Goal: Task Accomplishment & Management: Manage account settings

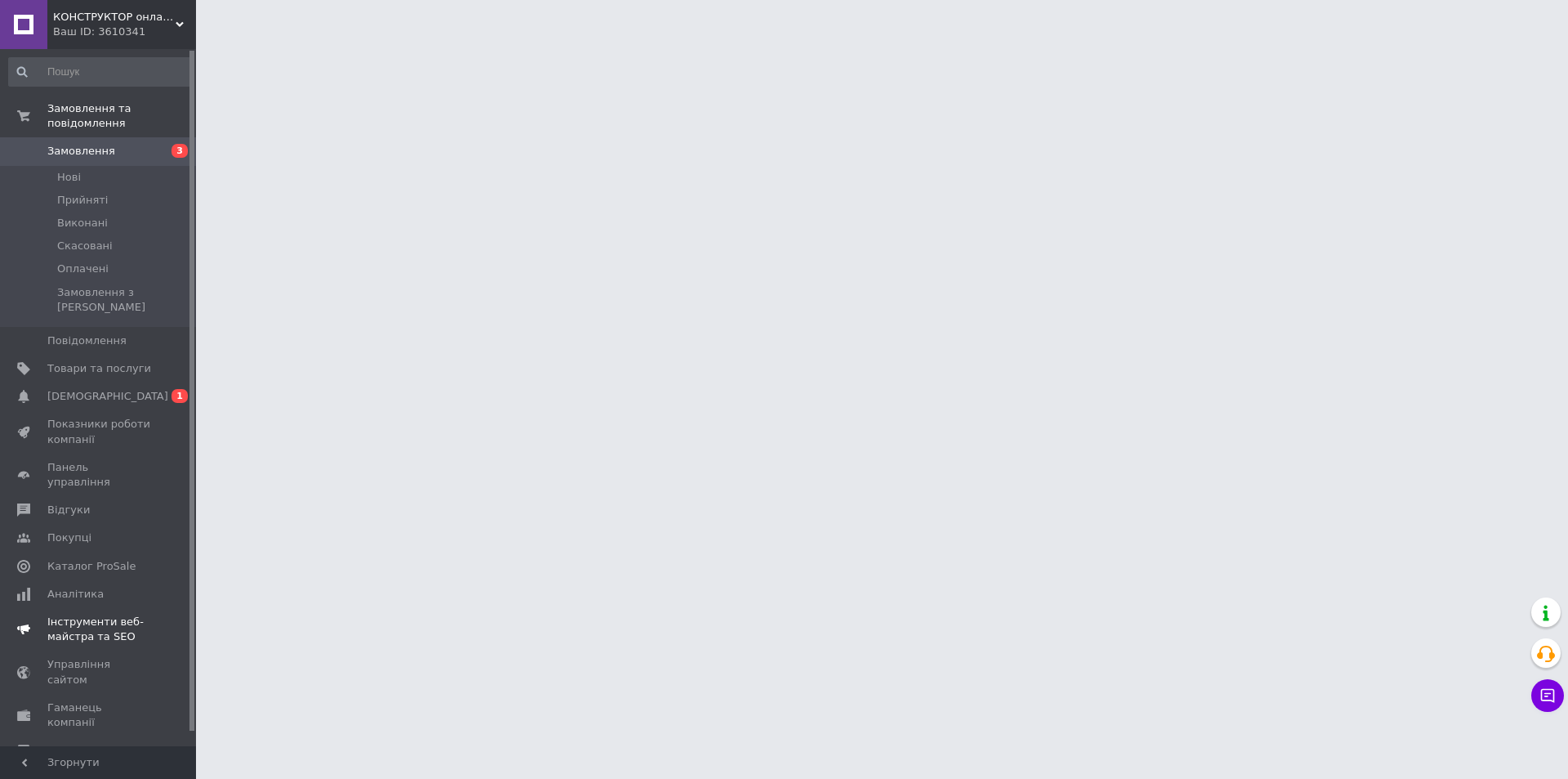
click at [108, 382] on link "Сповіщення 0 1" at bounding box center [100, 396] width 201 height 28
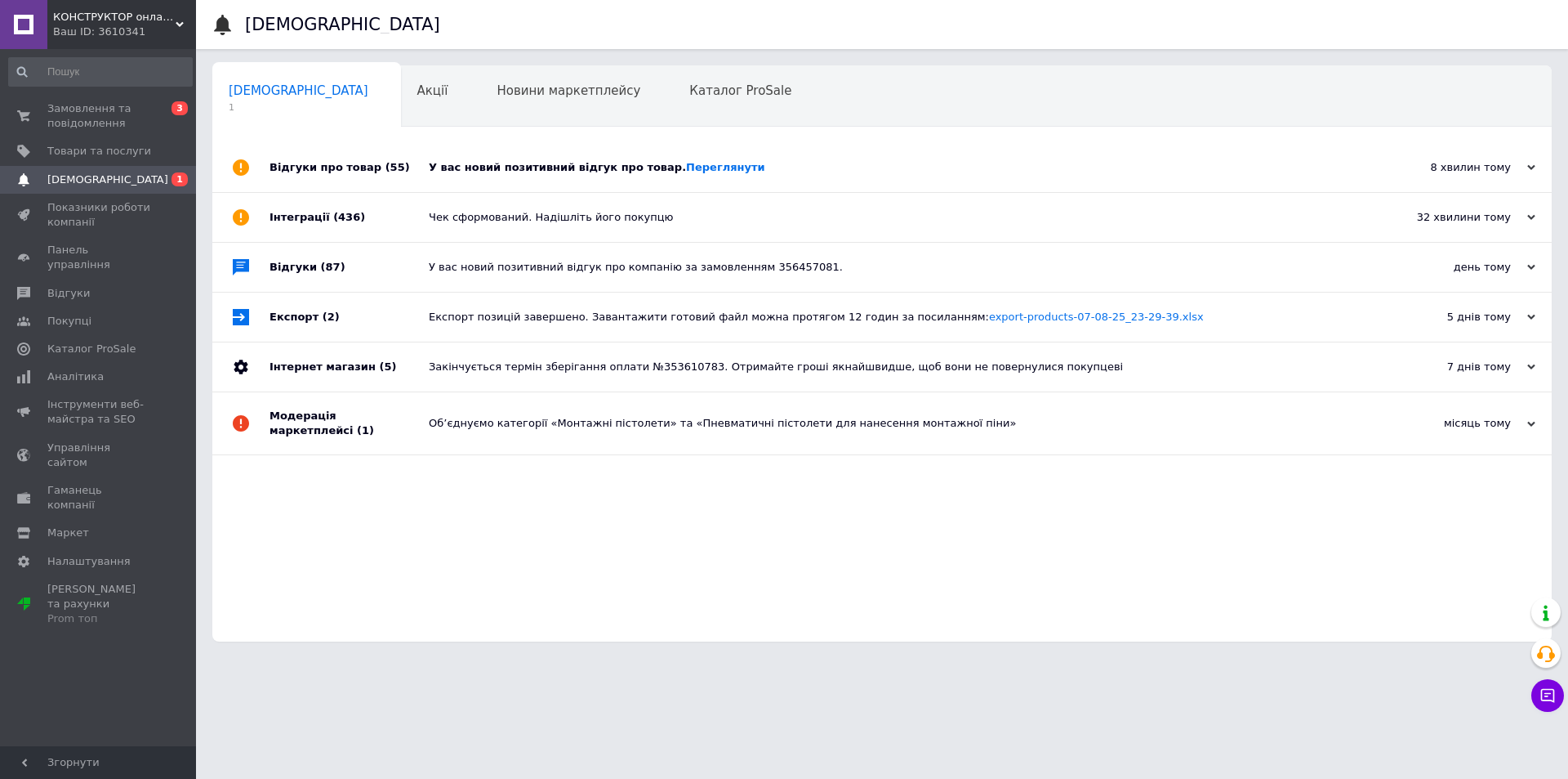
click at [478, 172] on div "У вас новий позитивний відгук про товар. [GEOGRAPHIC_DATA]" at bounding box center [900, 167] width 943 height 14
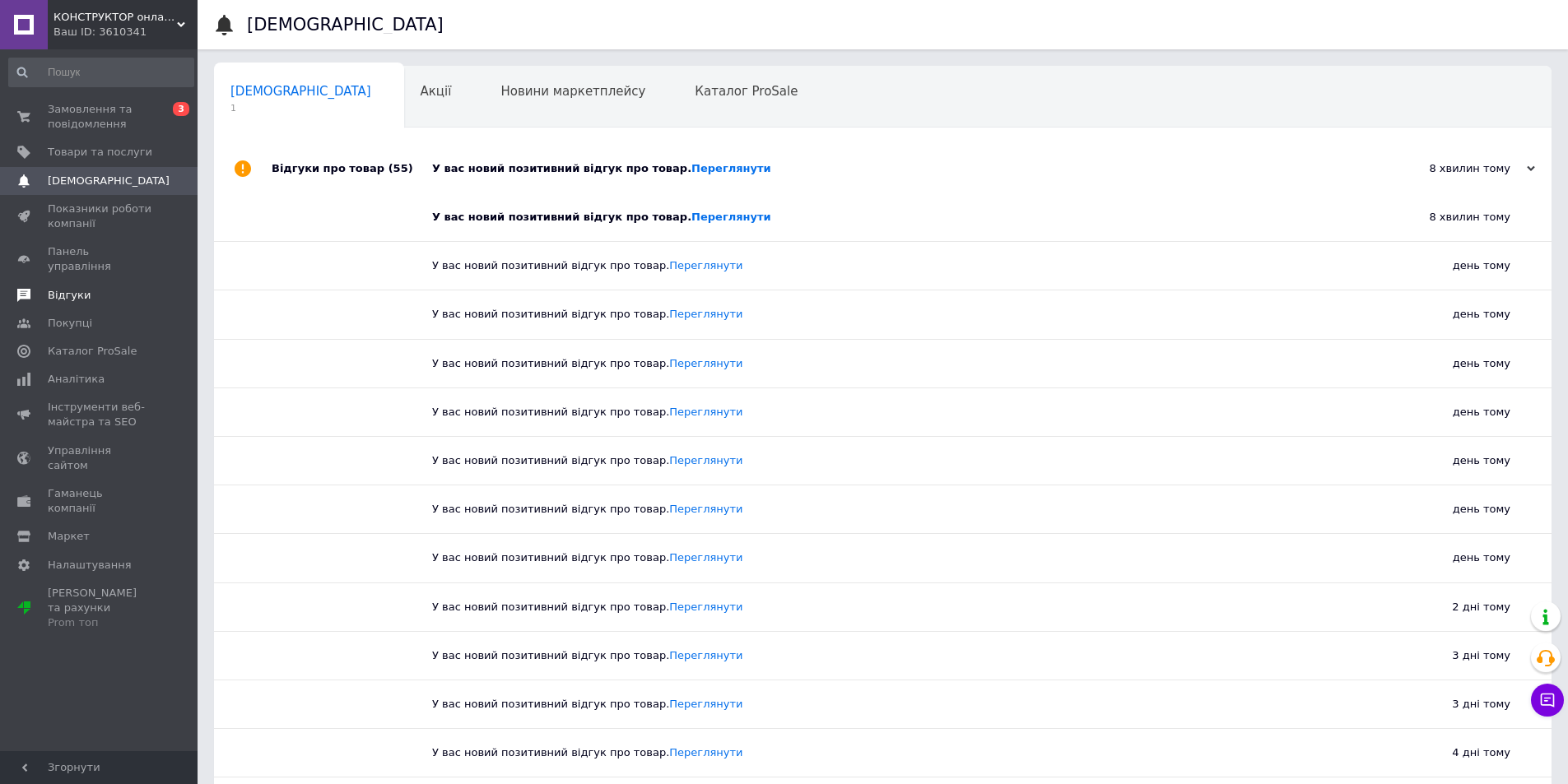
click at [71, 288] on span "Відгуки" at bounding box center [69, 295] width 42 height 14
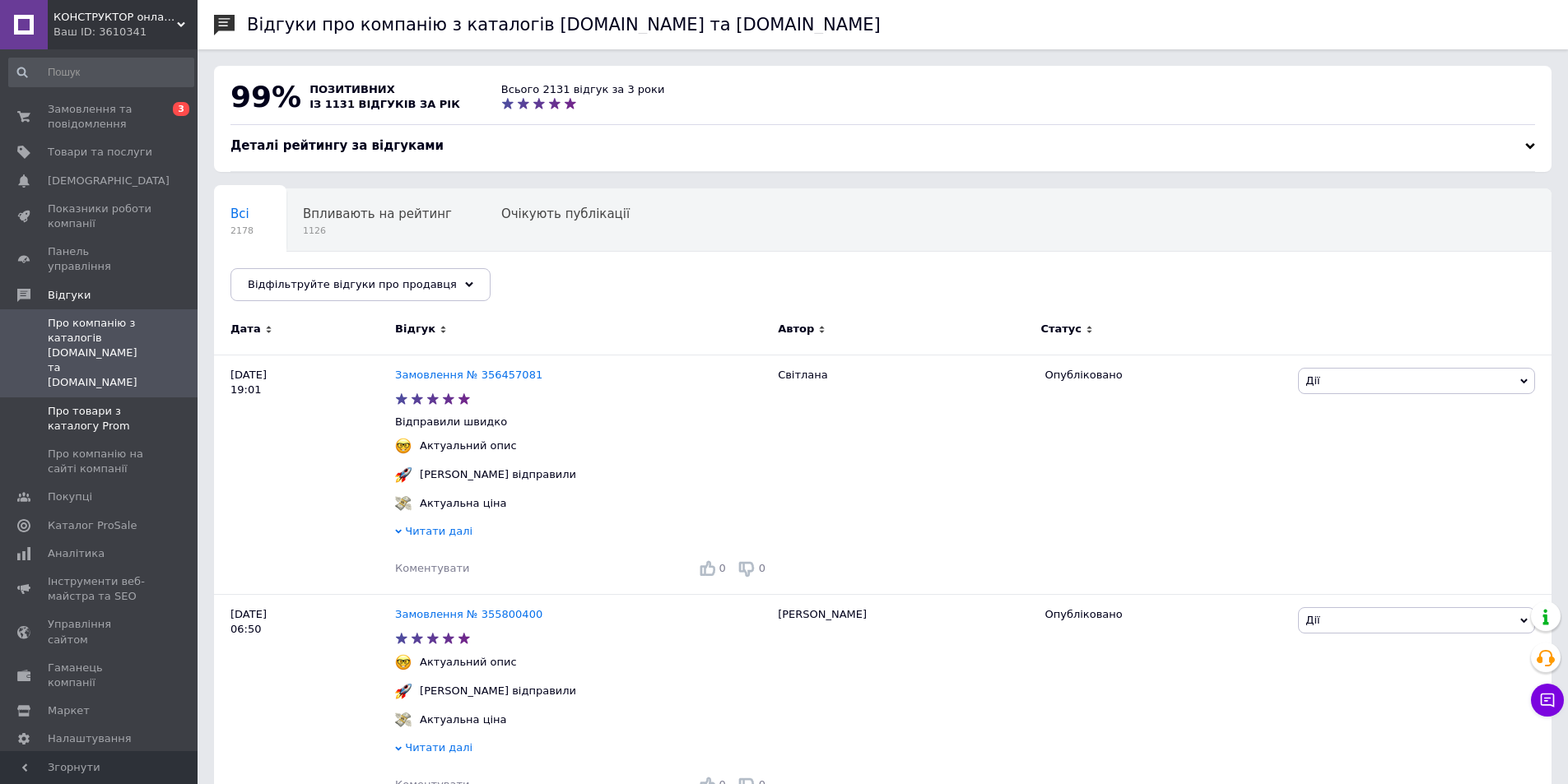
click at [105, 403] on span "Про товари з каталогу Prom" at bounding box center [99, 418] width 105 height 30
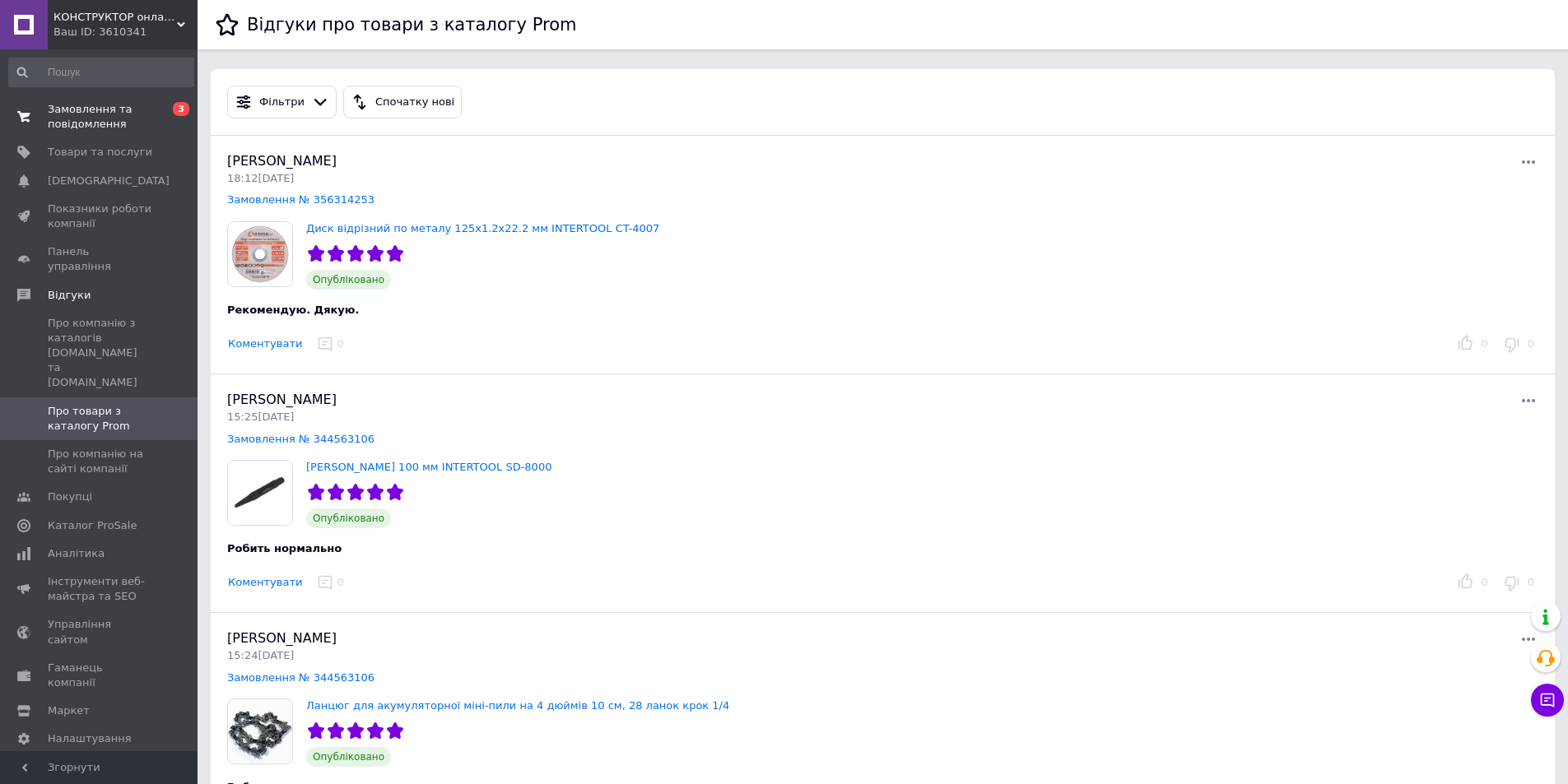
click at [98, 117] on span "Замовлення та повідомлення" at bounding box center [99, 116] width 105 height 30
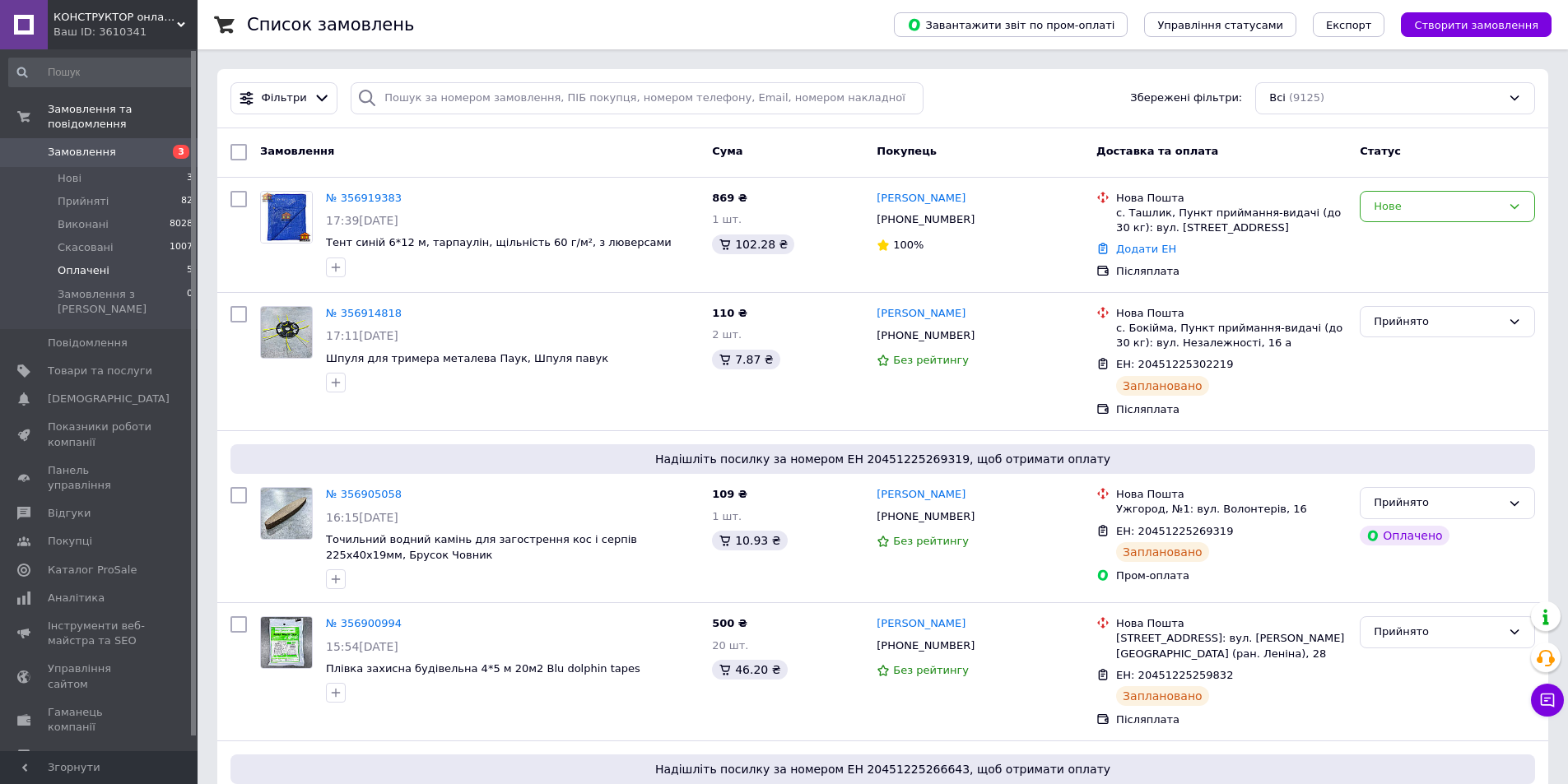
click at [87, 263] on span "Оплачені" at bounding box center [83, 270] width 52 height 14
